Goal: Task Accomplishment & Management: Use online tool/utility

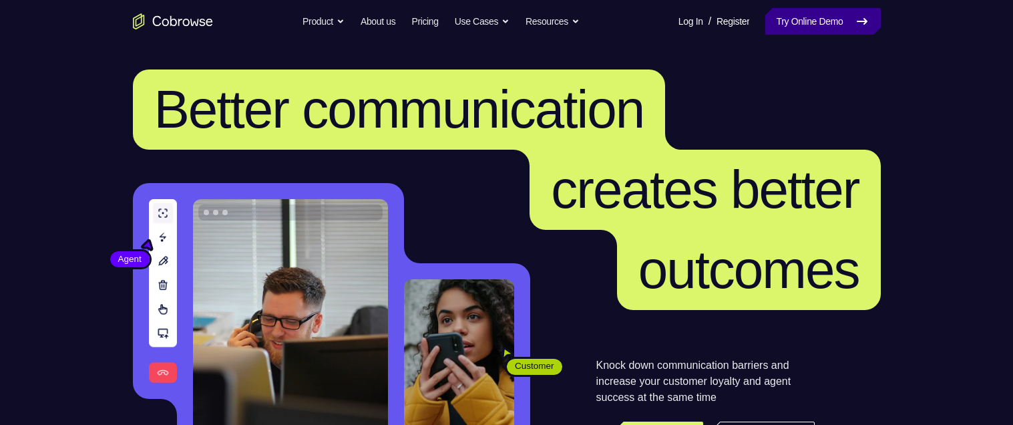
click at [799, 31] on link "Try Online Demo" at bounding box center [822, 21] width 115 height 27
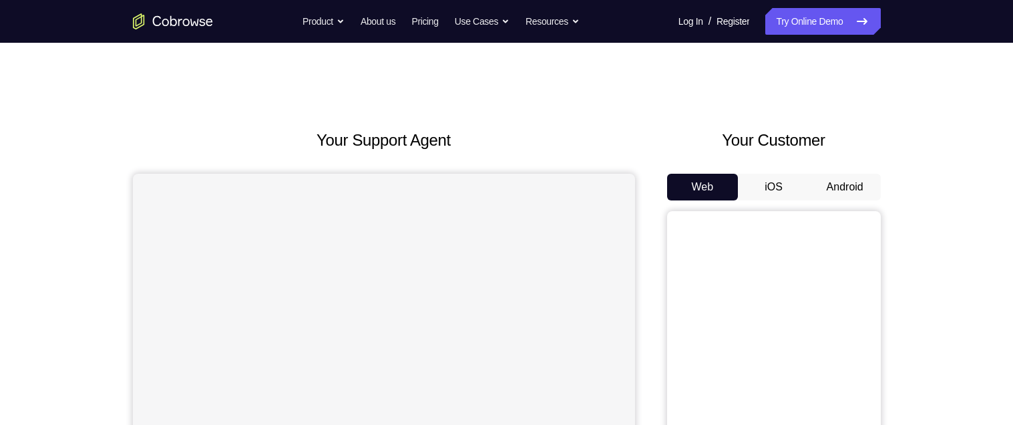
click at [861, 191] on button "Android" at bounding box center [844, 187] width 71 height 27
click at [858, 187] on button "Android" at bounding box center [844, 187] width 71 height 27
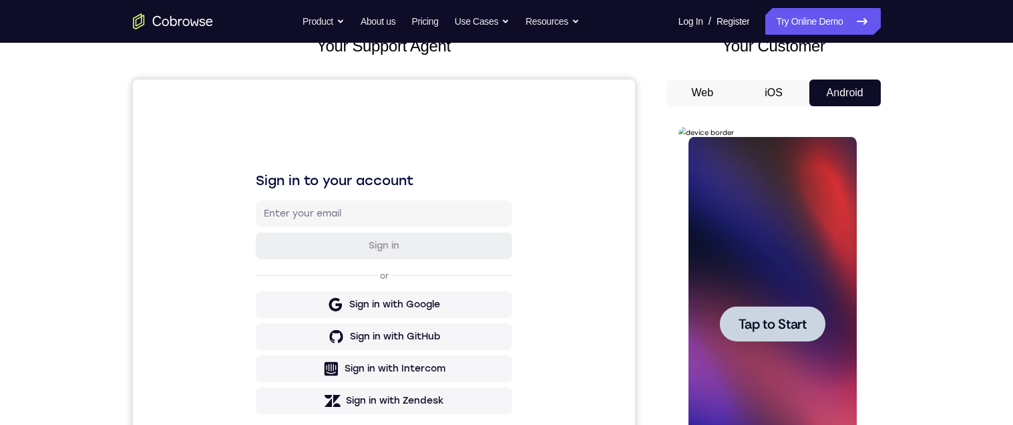
click at [777, 335] on div at bounding box center [772, 323] width 105 height 35
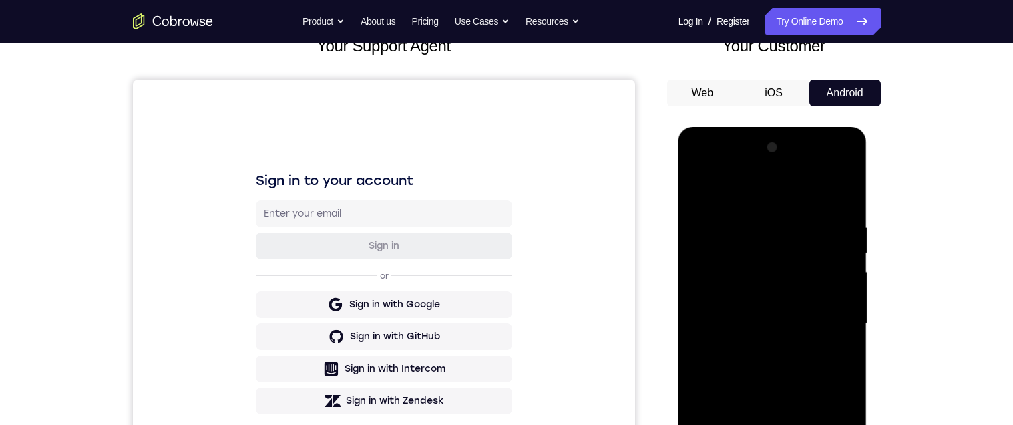
scroll to position [176, 0]
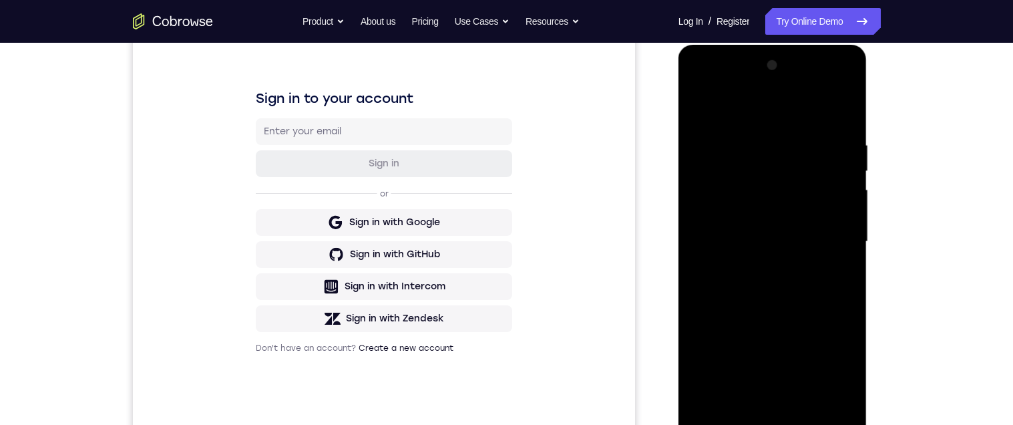
click at [770, 415] on div at bounding box center [772, 242] width 168 height 374
click at [825, 375] on div at bounding box center [772, 242] width 168 height 374
click at [735, 109] on div at bounding box center [772, 242] width 168 height 374
click at [830, 230] on div at bounding box center [772, 242] width 168 height 374
click at [762, 400] on div at bounding box center [772, 242] width 168 height 374
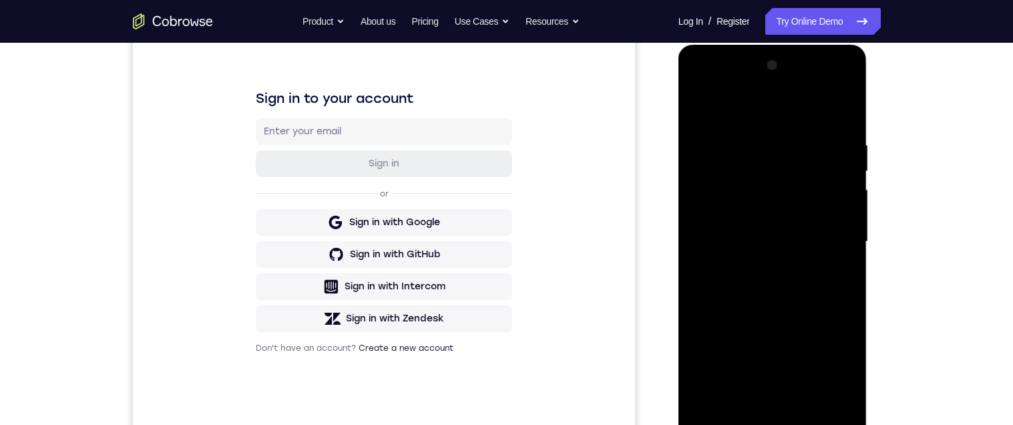
click at [762, 400] on div at bounding box center [772, 242] width 168 height 374
click at [700, 111] on div at bounding box center [772, 242] width 168 height 374
click at [732, 222] on div at bounding box center [772, 242] width 168 height 374
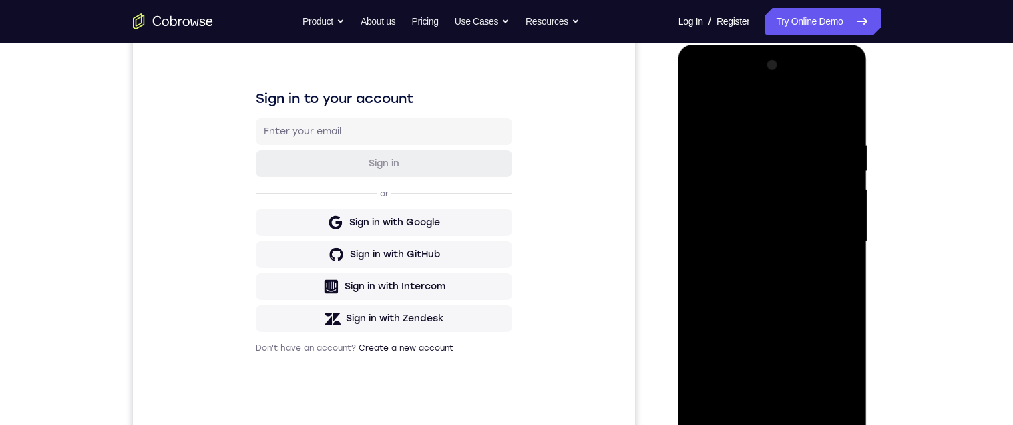
click at [734, 224] on div at bounding box center [772, 242] width 168 height 374
click at [728, 219] on div at bounding box center [772, 242] width 168 height 374
click at [750, 244] on div at bounding box center [772, 242] width 168 height 374
click at [770, 287] on div at bounding box center [772, 242] width 168 height 374
click at [766, 296] on div at bounding box center [772, 242] width 168 height 374
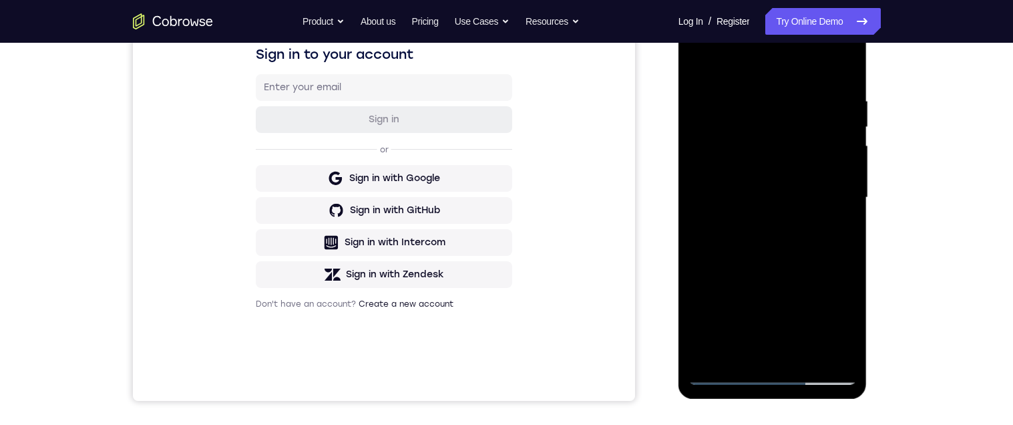
scroll to position [226, 0]
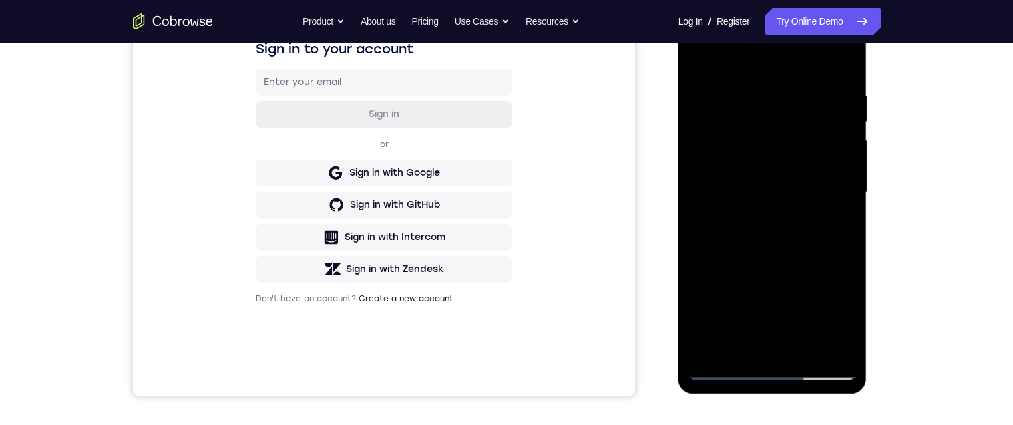
click at [844, 247] on div at bounding box center [772, 192] width 168 height 374
click at [698, 305] on div at bounding box center [772, 192] width 168 height 374
click at [702, 200] on div at bounding box center [772, 192] width 168 height 374
click at [807, 346] on div at bounding box center [772, 192] width 168 height 374
click at [788, 267] on div at bounding box center [772, 192] width 168 height 374
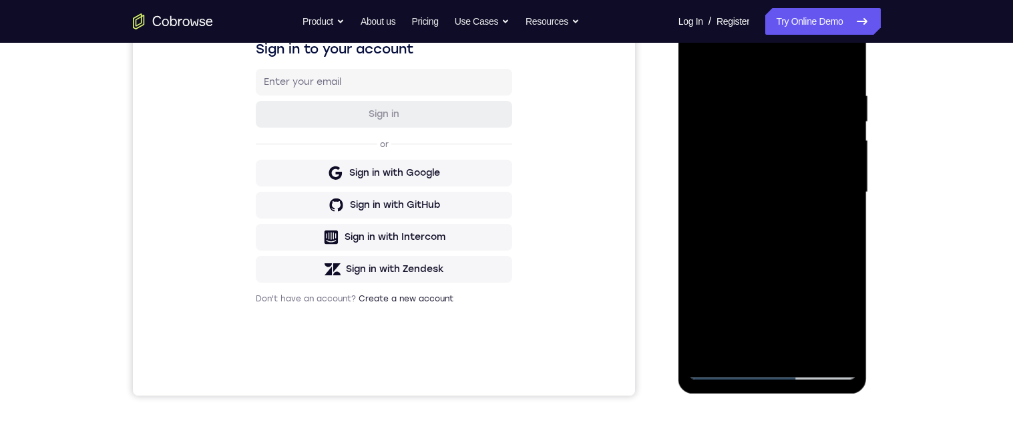
click at [783, 170] on div at bounding box center [772, 192] width 168 height 374
click at [847, 324] on div at bounding box center [772, 192] width 168 height 374
click at [836, 226] on div at bounding box center [772, 192] width 168 height 374
click at [843, 317] on div at bounding box center [772, 192] width 168 height 374
click at [834, 230] on div at bounding box center [772, 192] width 168 height 374
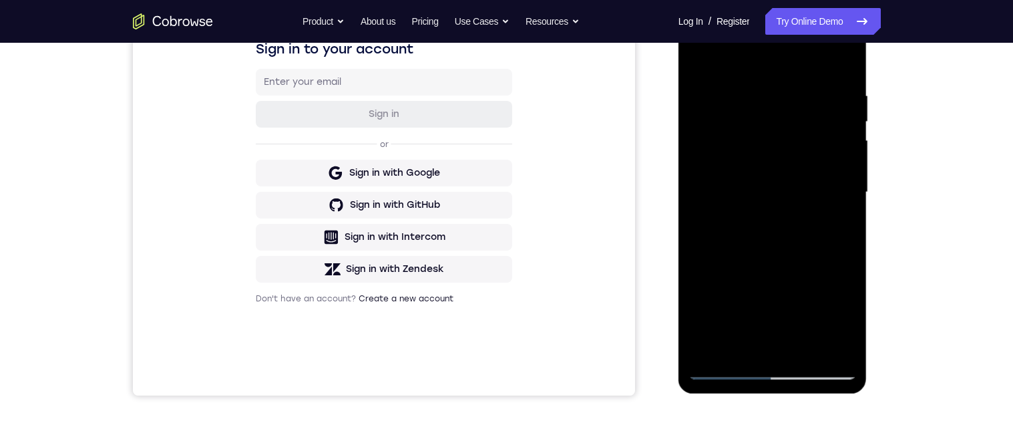
click at [832, 232] on div at bounding box center [772, 192] width 168 height 374
click at [840, 227] on div at bounding box center [772, 192] width 168 height 374
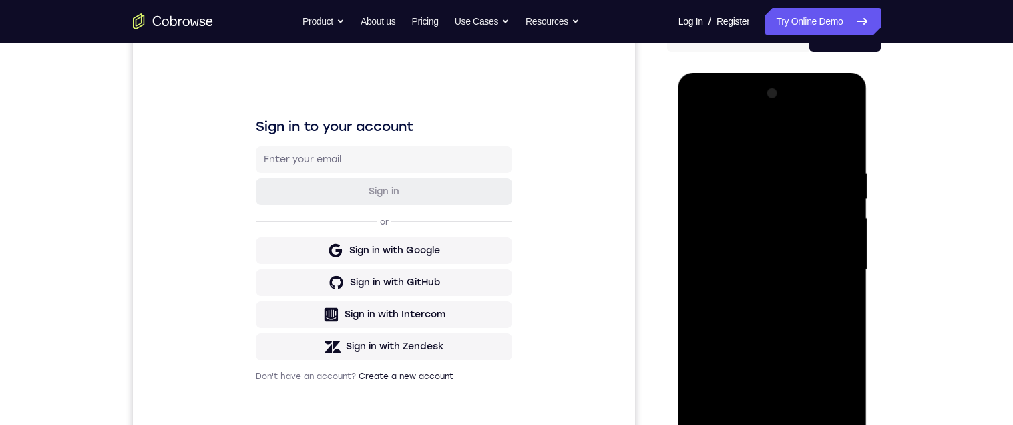
click at [702, 135] on div at bounding box center [772, 270] width 168 height 374
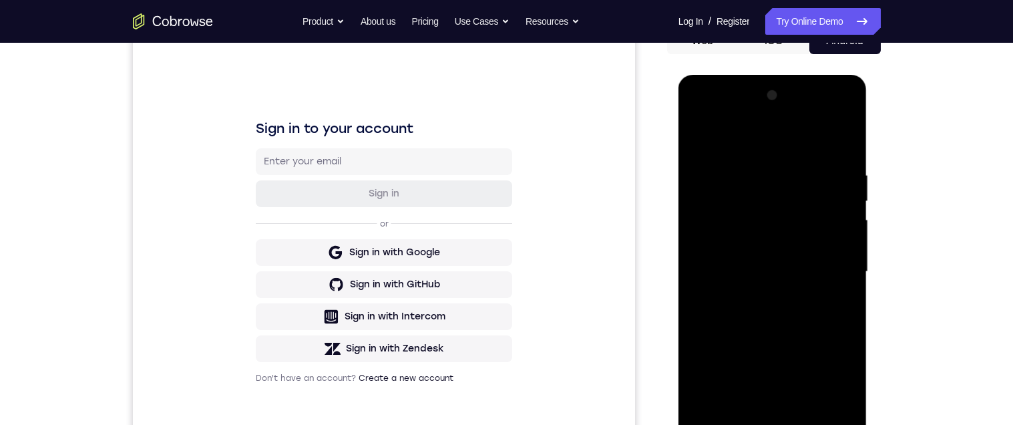
scroll to position [184, 0]
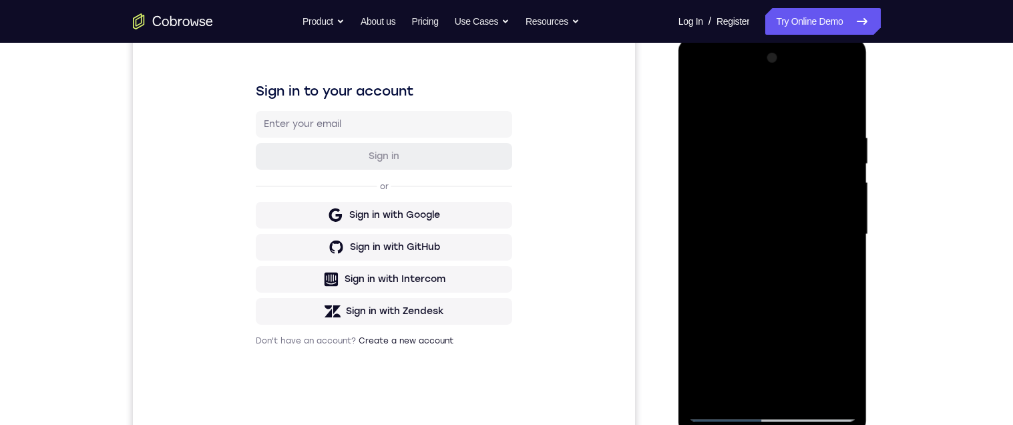
click at [810, 270] on div at bounding box center [772, 234] width 168 height 374
click at [836, 267] on div at bounding box center [772, 234] width 168 height 374
click at [840, 268] on div at bounding box center [772, 234] width 168 height 374
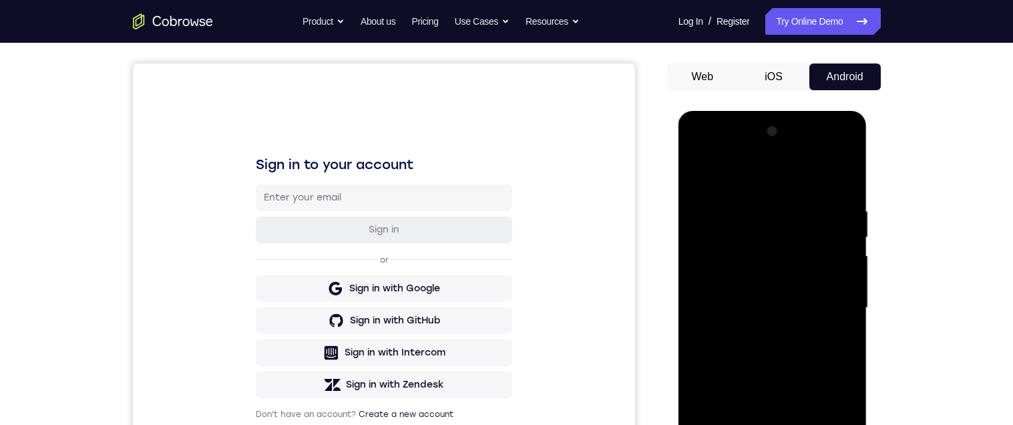
click at [699, 176] on div at bounding box center [772, 308] width 168 height 374
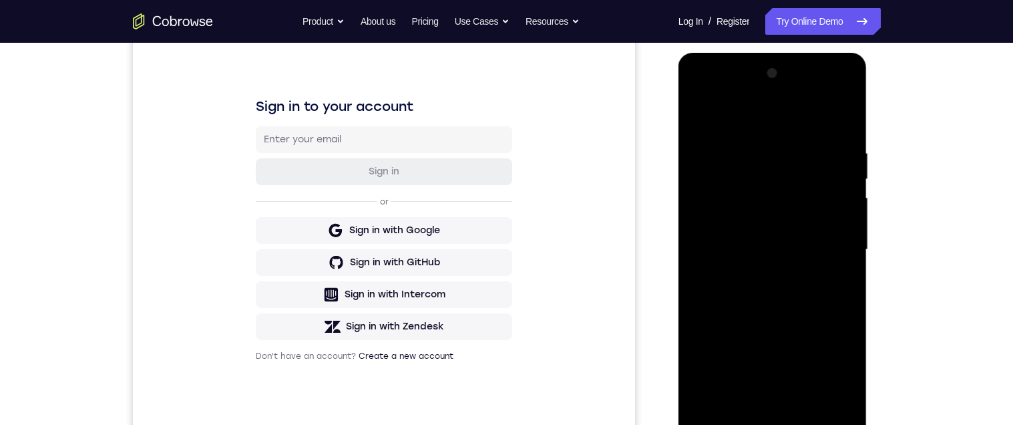
scroll to position [167, 0]
click at [788, 373] on div at bounding box center [772, 251] width 168 height 374
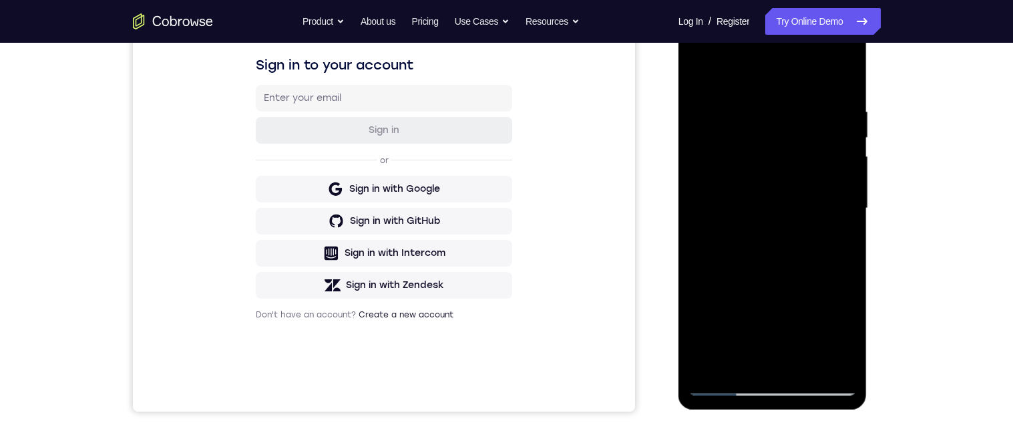
click at [847, 243] on div at bounding box center [772, 208] width 168 height 374
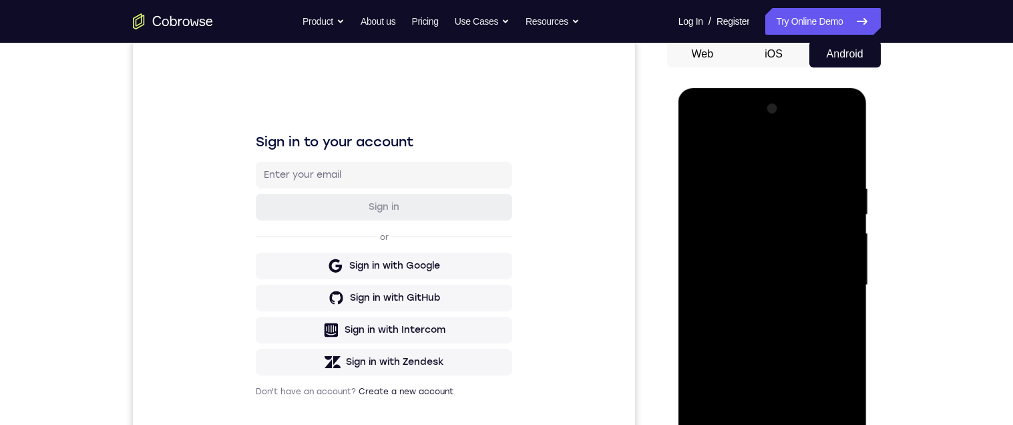
click at [698, 153] on div at bounding box center [772, 285] width 168 height 374
click at [805, 352] on div at bounding box center [772, 286] width 168 height 374
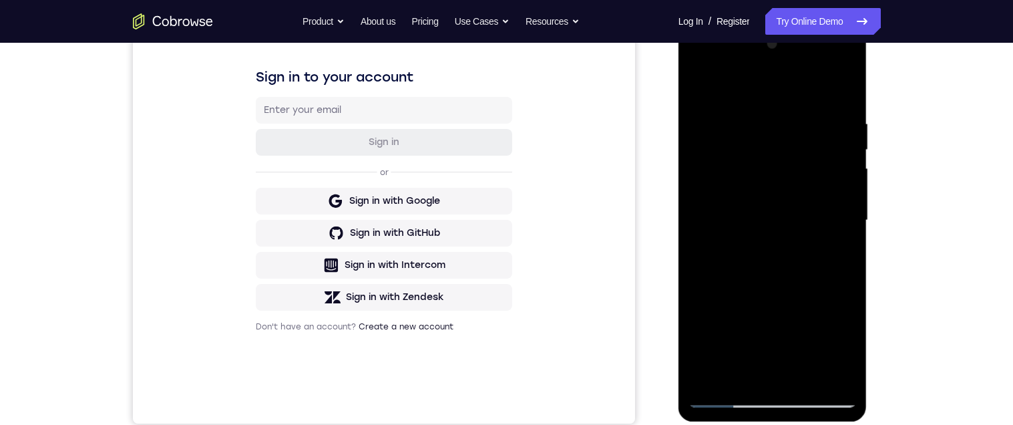
scroll to position [203, 0]
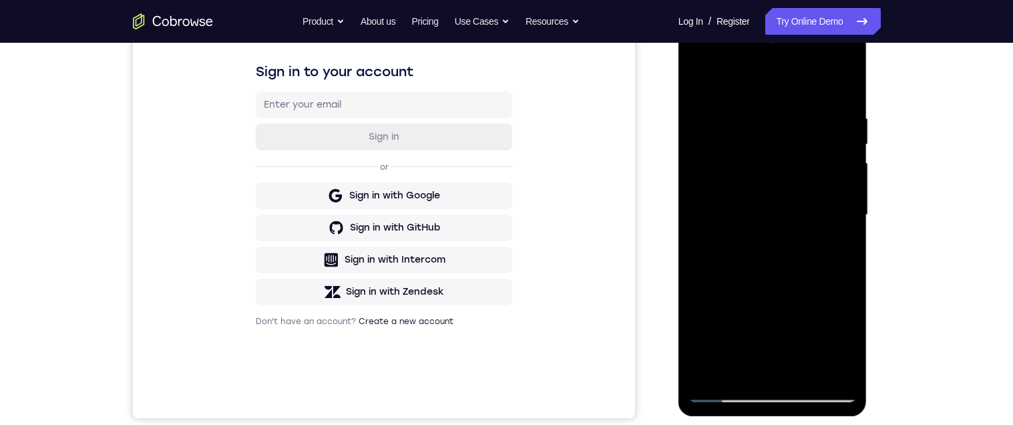
click at [834, 249] on div at bounding box center [772, 215] width 168 height 374
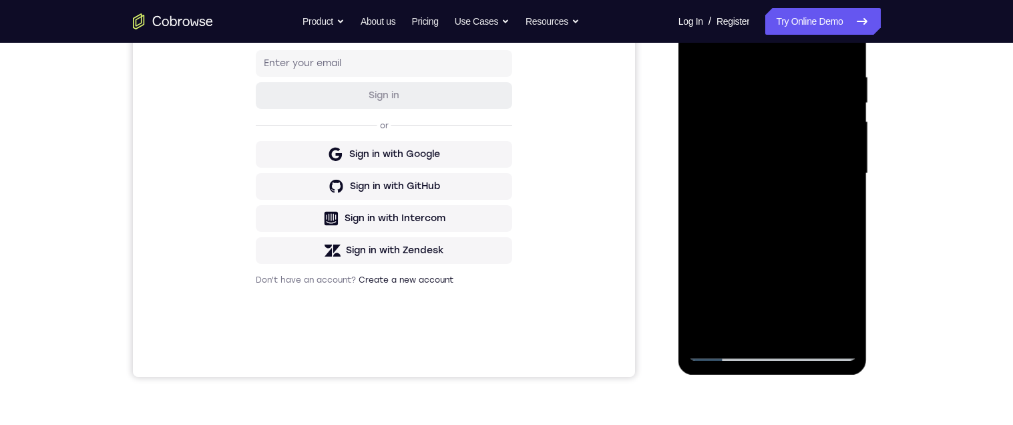
scroll to position [249, 0]
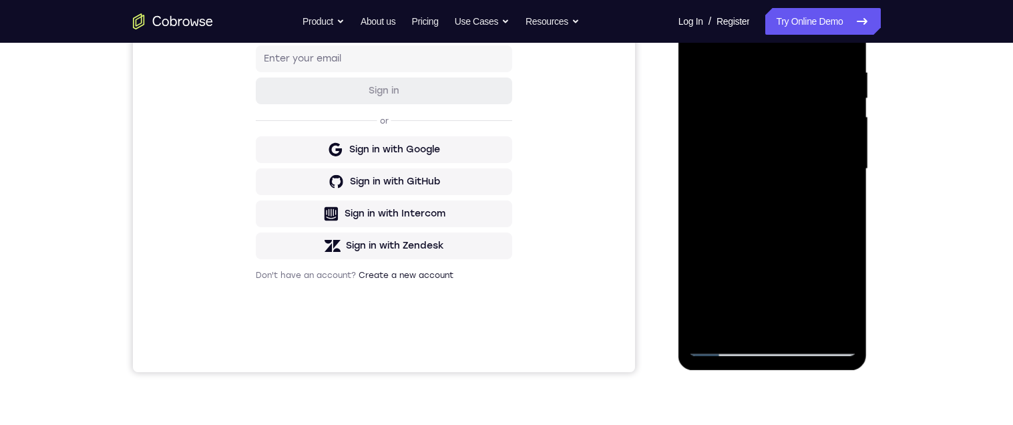
click at [840, 205] on div at bounding box center [772, 169] width 168 height 374
click at [851, 292] on div at bounding box center [772, 169] width 168 height 374
click at [842, 205] on div at bounding box center [772, 169] width 168 height 374
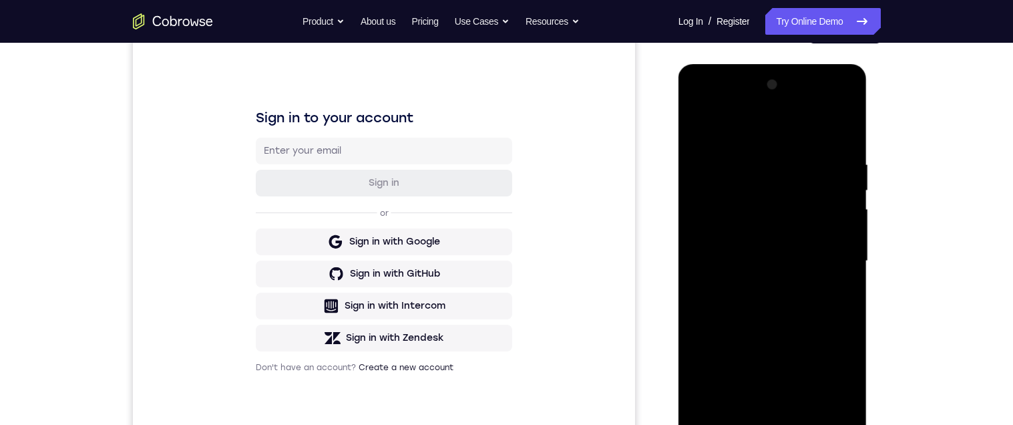
click at [700, 130] on div at bounding box center [772, 261] width 168 height 374
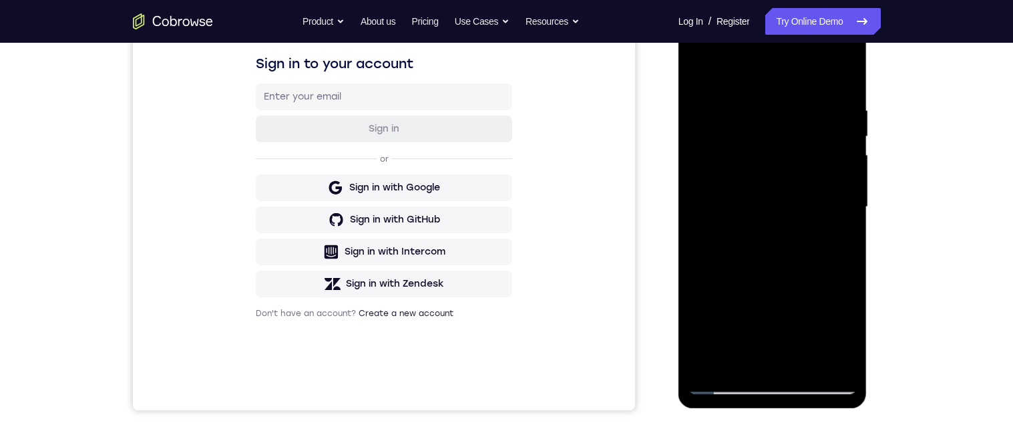
scroll to position [249, 0]
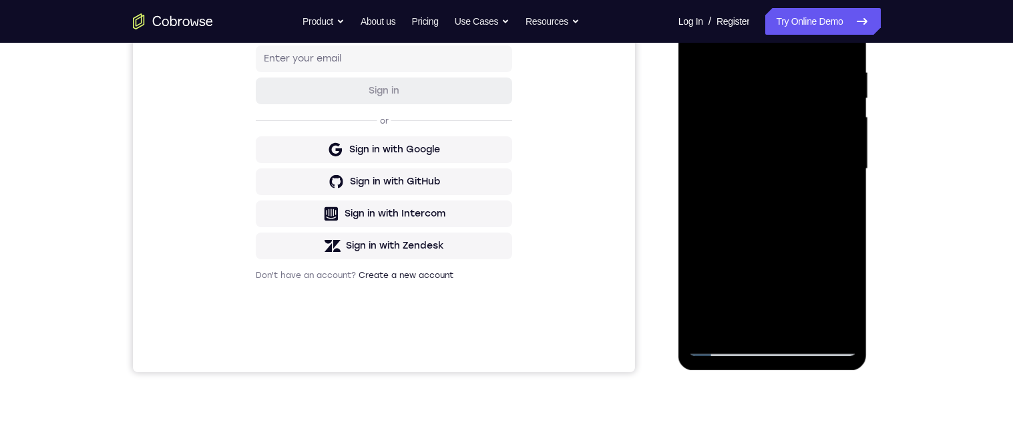
click at [812, 292] on div at bounding box center [772, 169] width 168 height 374
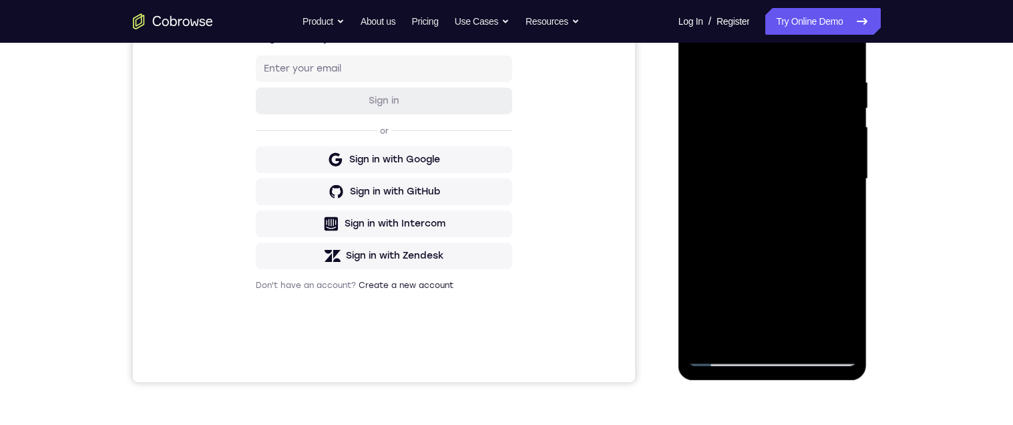
scroll to position [244, 0]
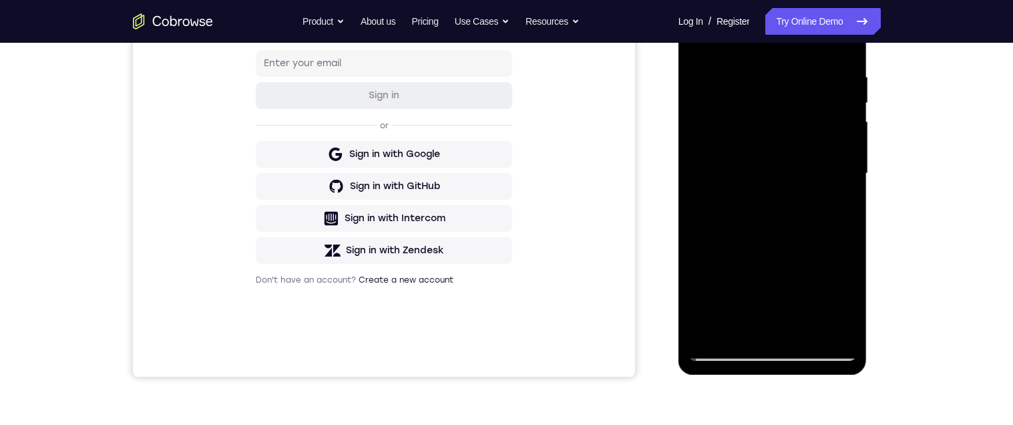
click at [847, 301] on div at bounding box center [772, 174] width 168 height 374
click at [842, 316] on div at bounding box center [772, 174] width 168 height 374
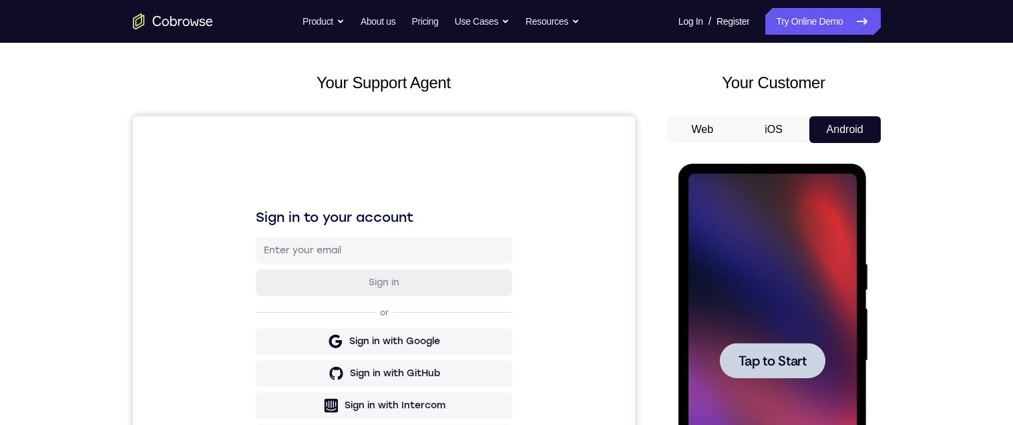
scroll to position [0, 0]
